Goal: Find specific page/section: Find specific page/section

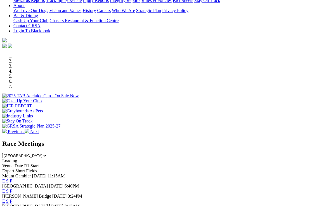
scroll to position [149, 0]
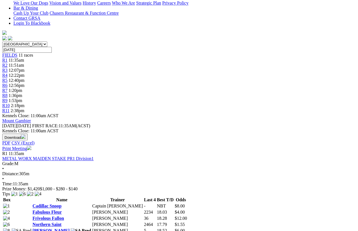
scroll to position [166, 0]
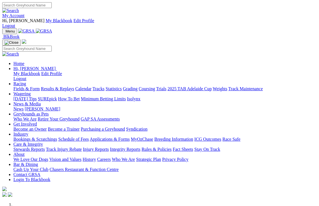
scroll to position [169, 0]
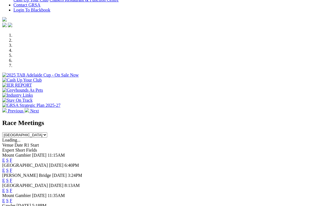
click at [12, 198] on link "F" at bounding box center [11, 200] width 3 height 5
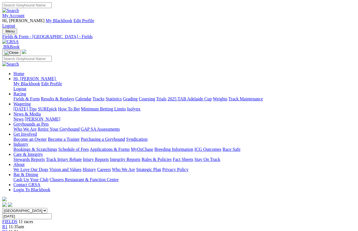
click at [24, 96] on link "Fields & Form" at bounding box center [26, 98] width 26 height 5
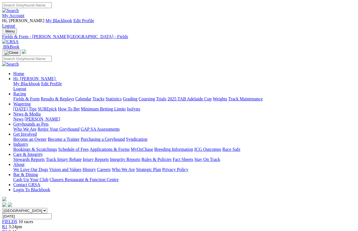
scroll to position [0, 9]
click at [212, 96] on link "2025 TAB Adelaide Cup" at bounding box center [190, 98] width 44 height 5
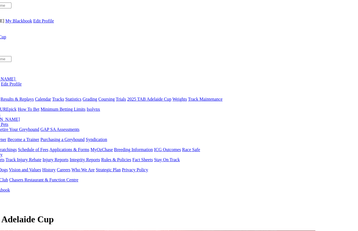
scroll to position [0, 45]
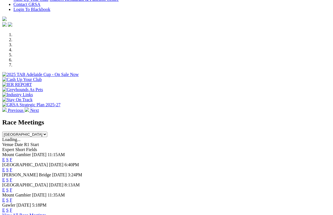
scroll to position [170, 0]
click at [12, 157] on link "F" at bounding box center [11, 159] width 3 height 5
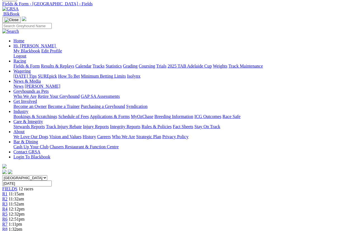
scroll to position [0, 57]
